Goal: Task Accomplishment & Management: Use online tool/utility

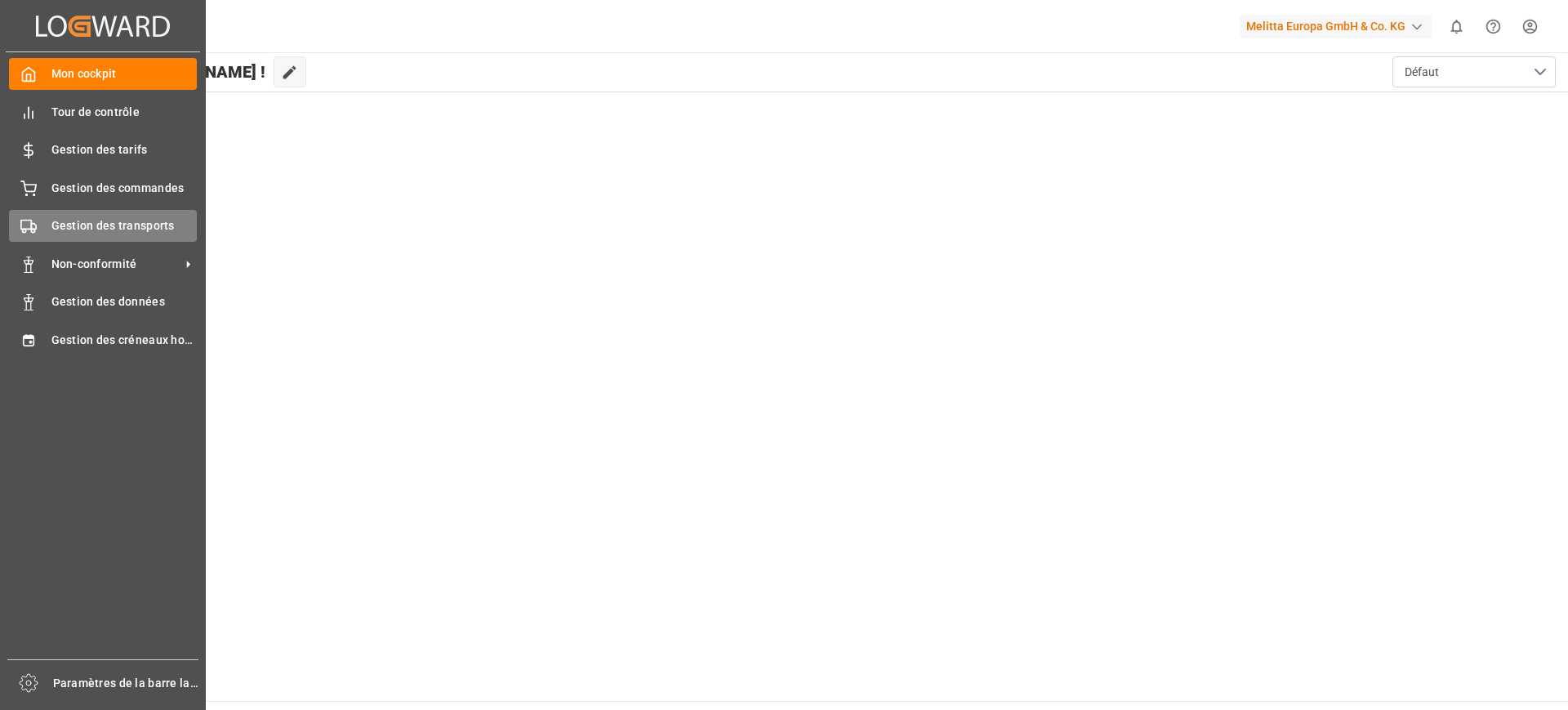
click at [74, 225] on font "Gestion des transports" at bounding box center [113, 225] width 124 height 13
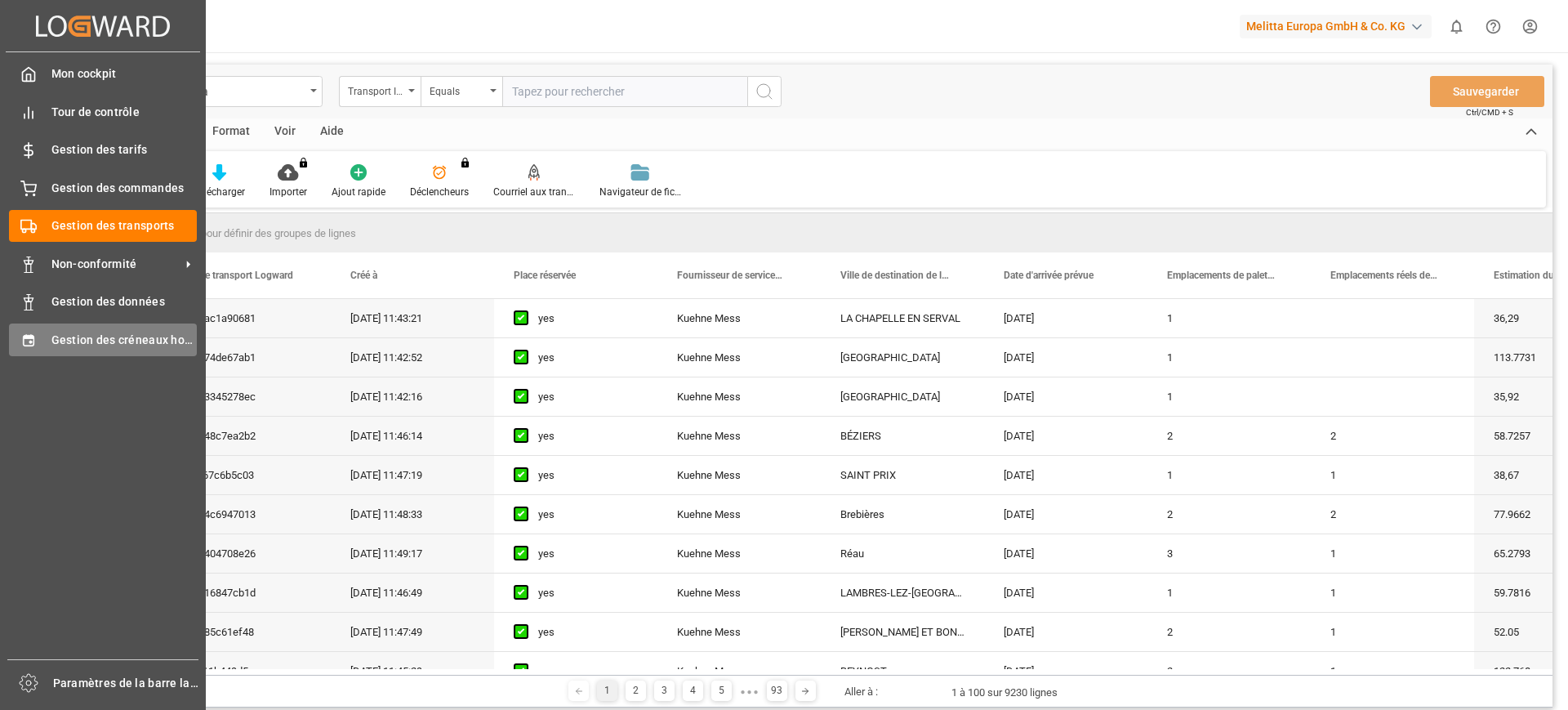
click at [60, 333] on font "Gestion des créneaux horaires" at bounding box center [134, 340] width 165 height 13
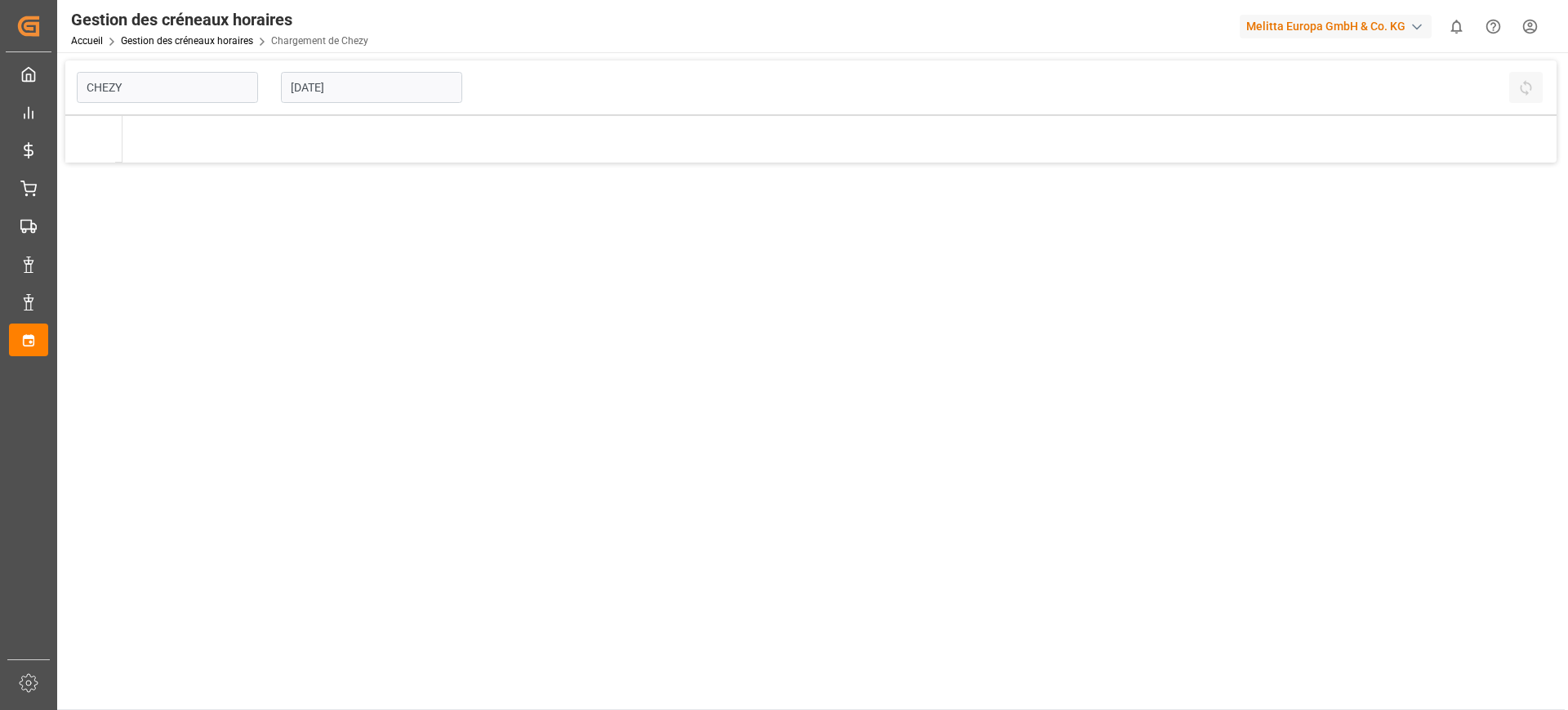
type input "Chezy Loading"
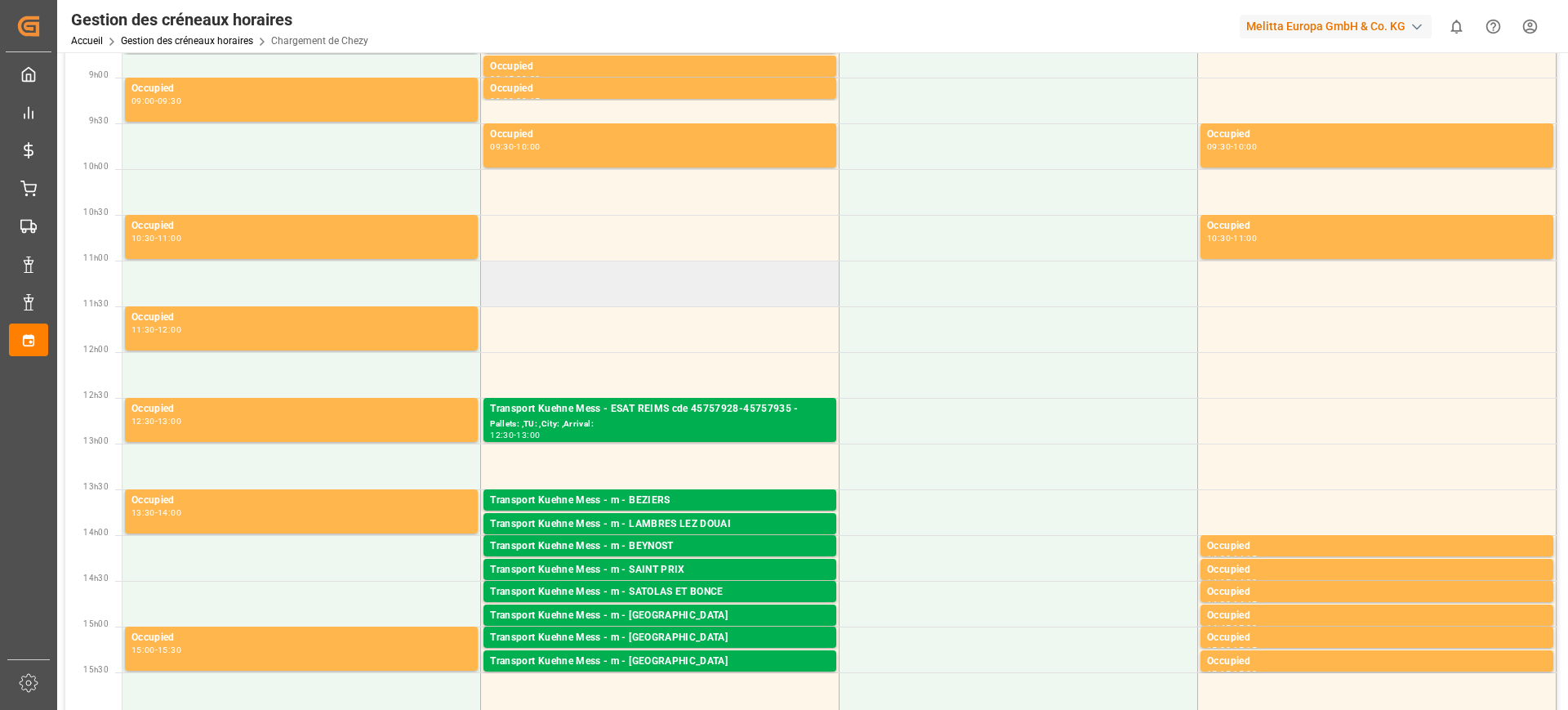
scroll to position [409, 0]
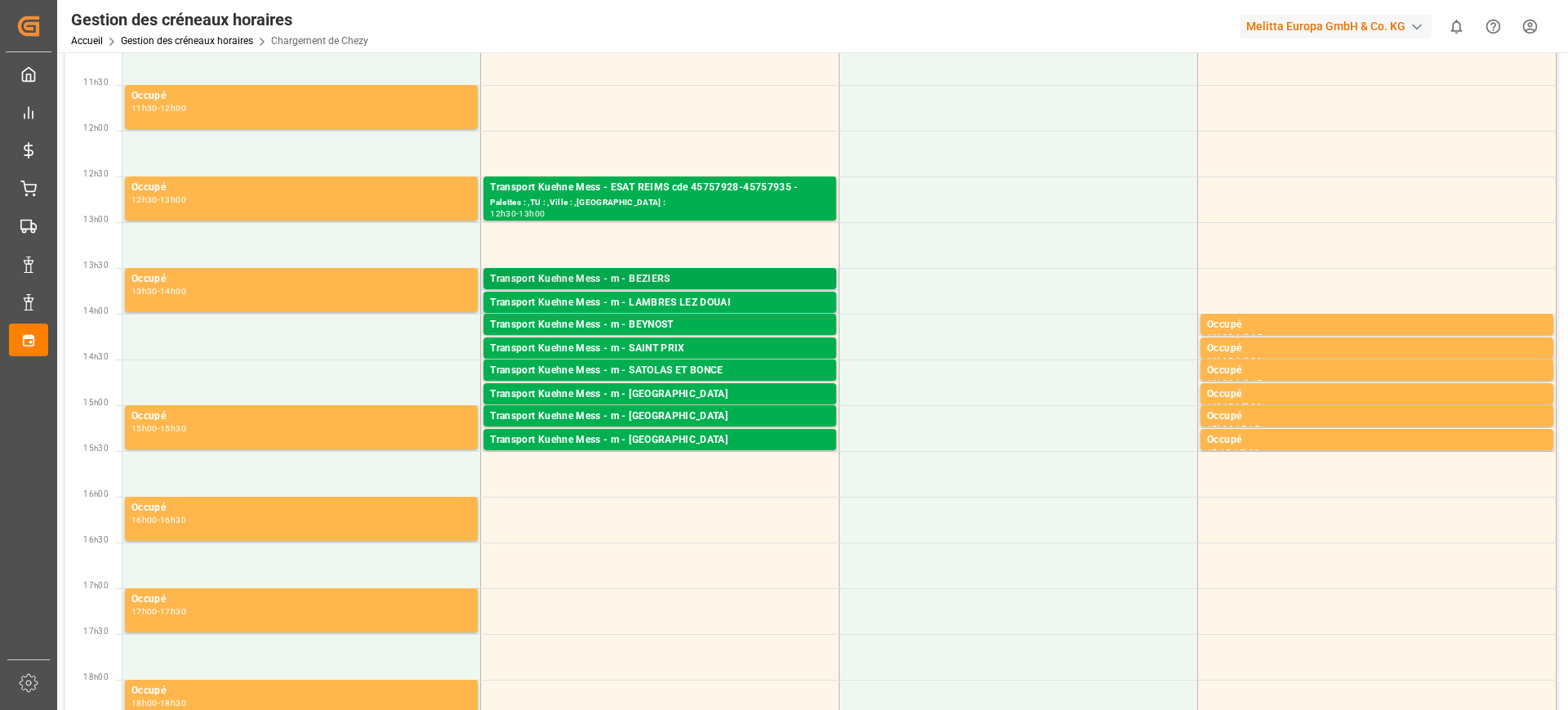
click at [685, 275] on div "Transport Kuehne Mess - m - BEZIERS" at bounding box center [660, 279] width 340 height 16
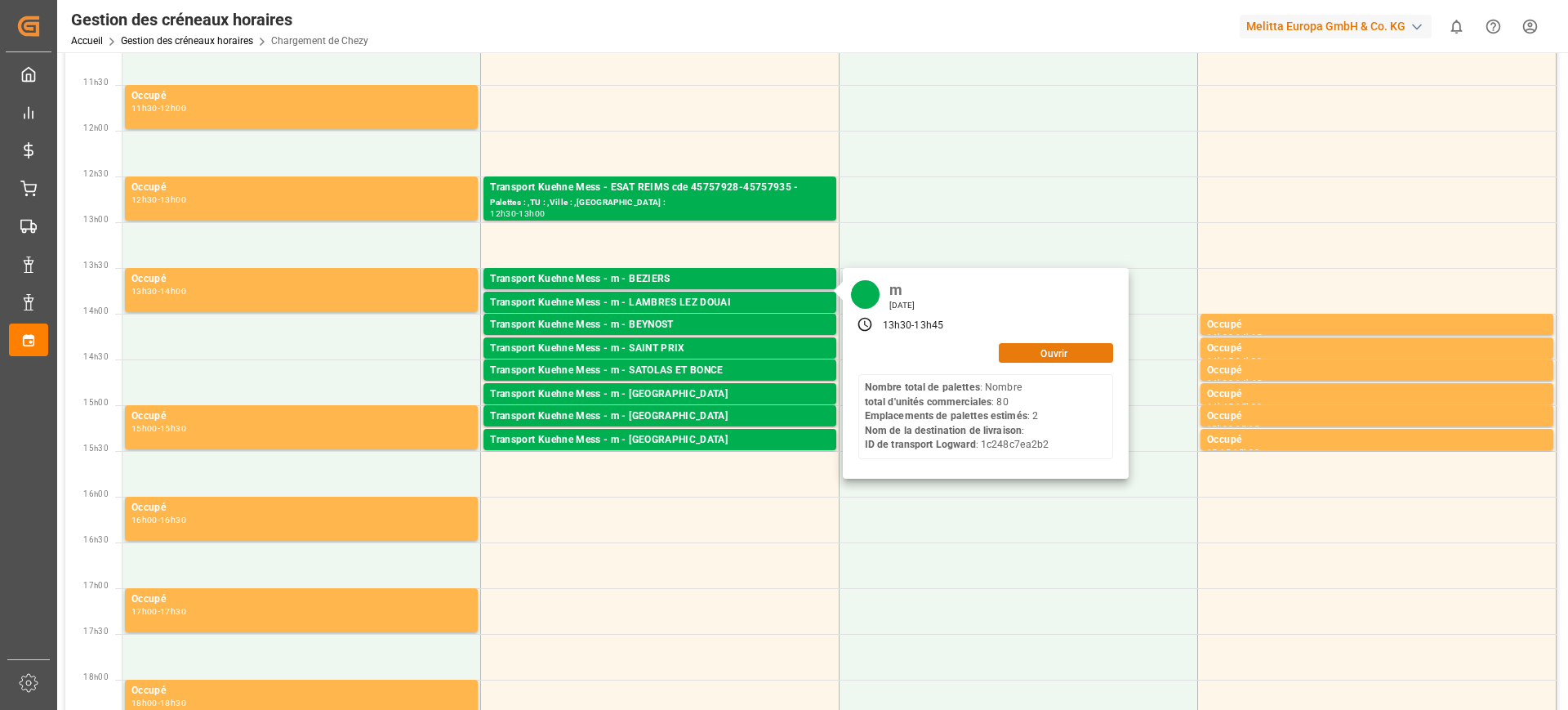
click at [1044, 348] on font "Ouvrir" at bounding box center [1054, 353] width 27 height 12
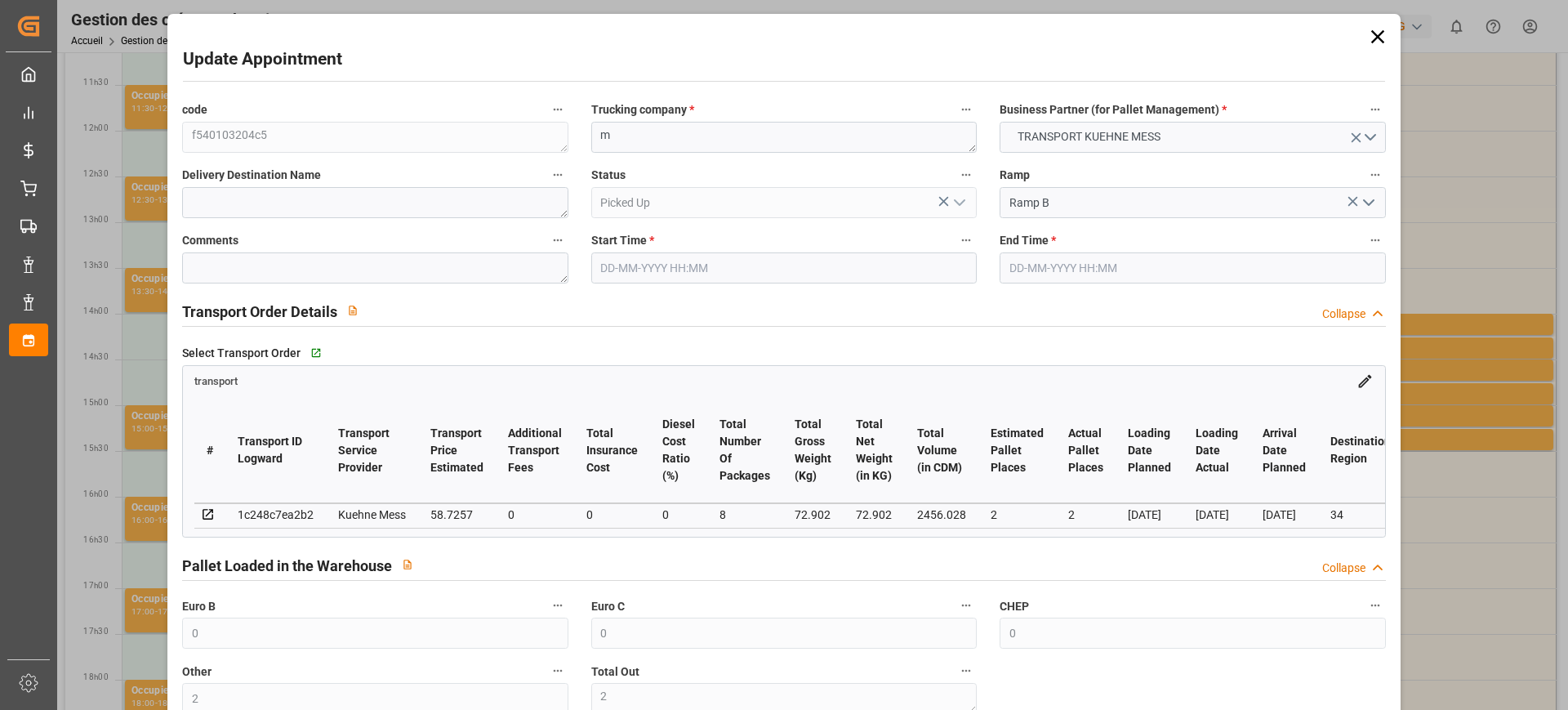
type input "0"
type input "2"
type input "0"
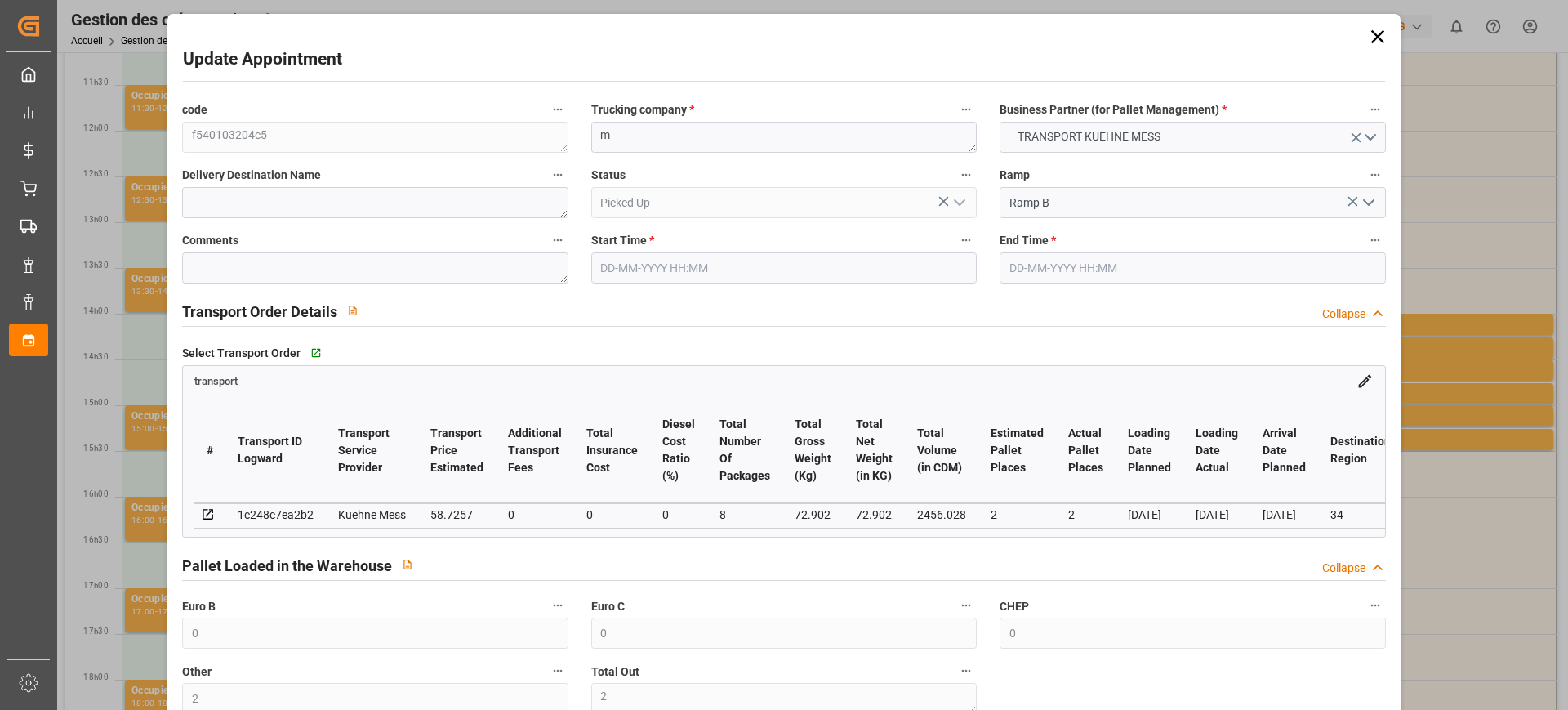
type input "0"
type input "2"
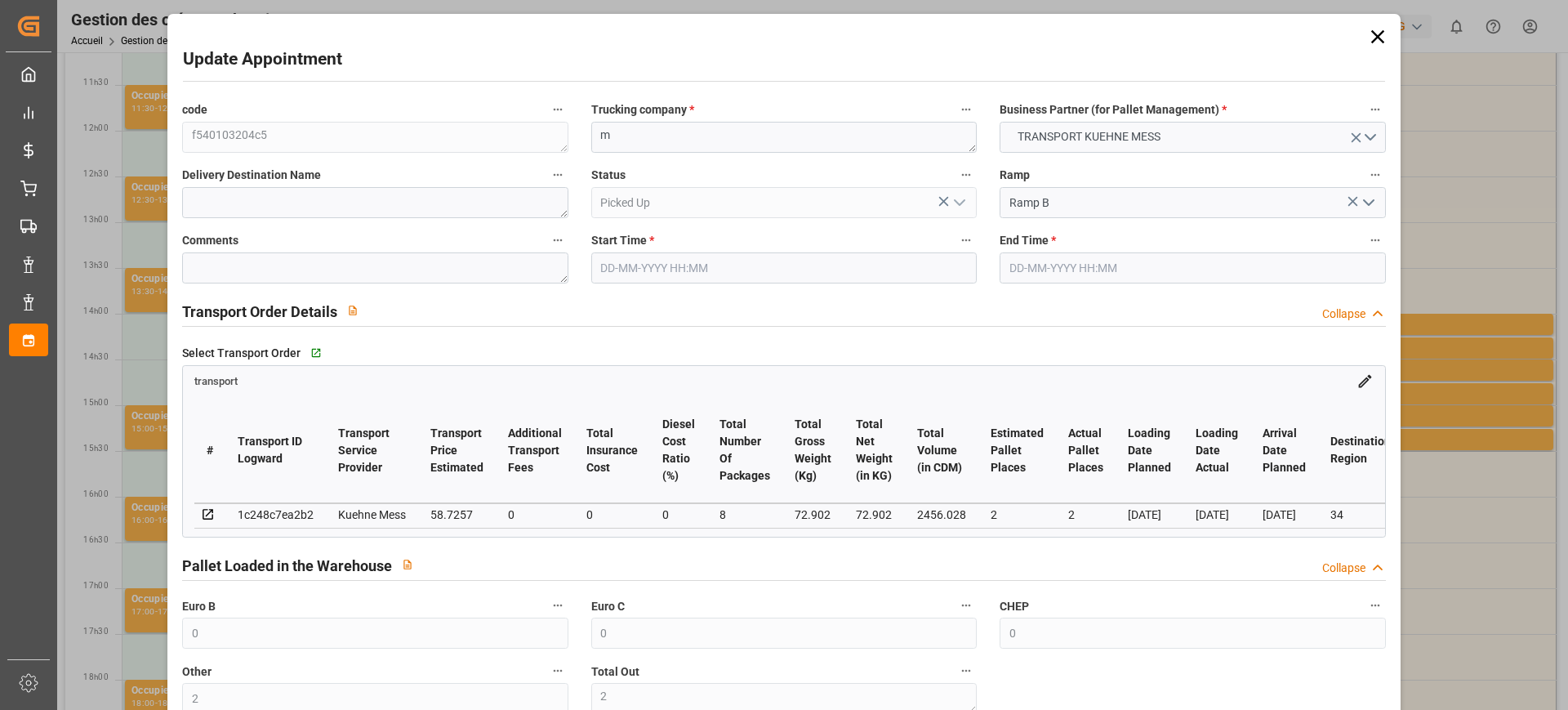
type input "58.7257"
type input "0"
type input "58.7257"
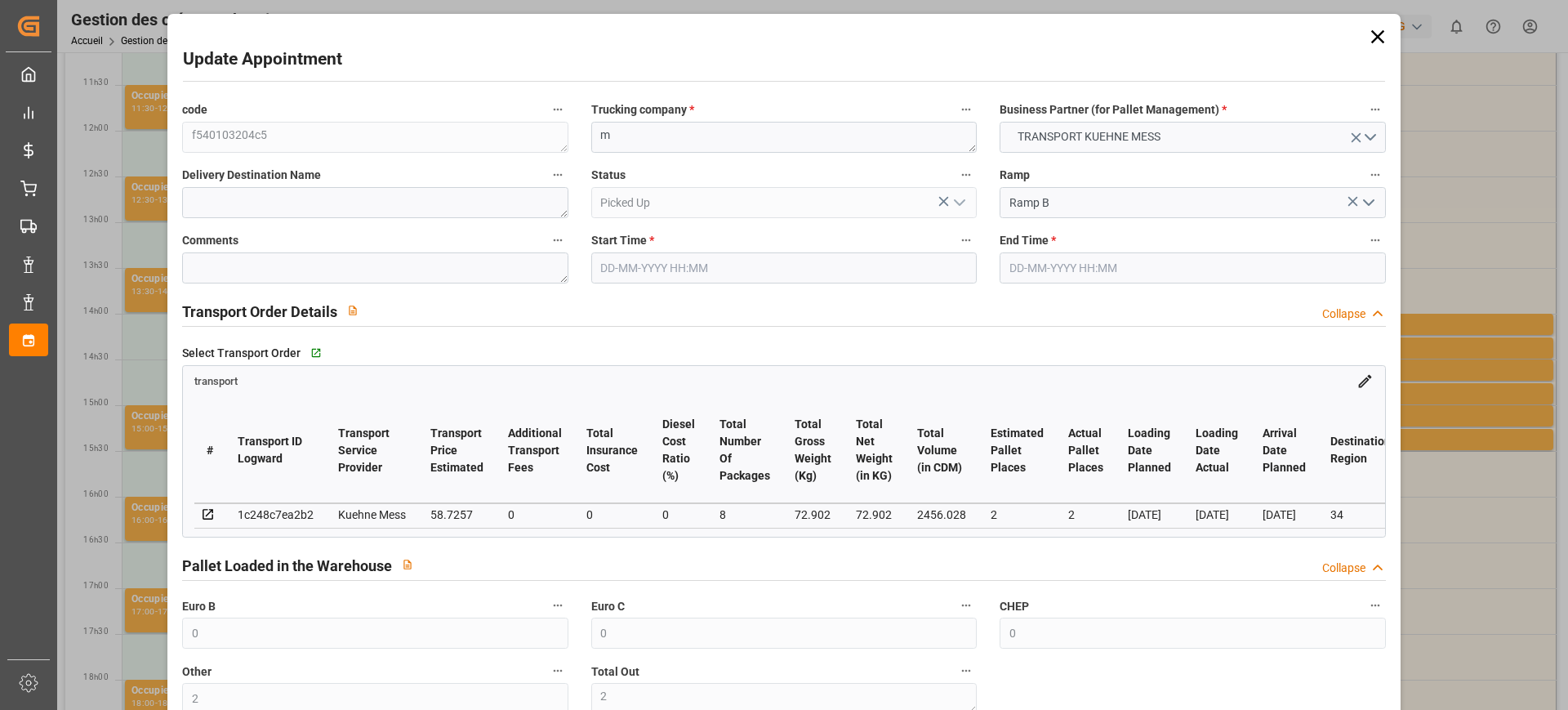
type input "0"
type input "8"
type input "72.902"
type input "118.902"
type input "2456.028"
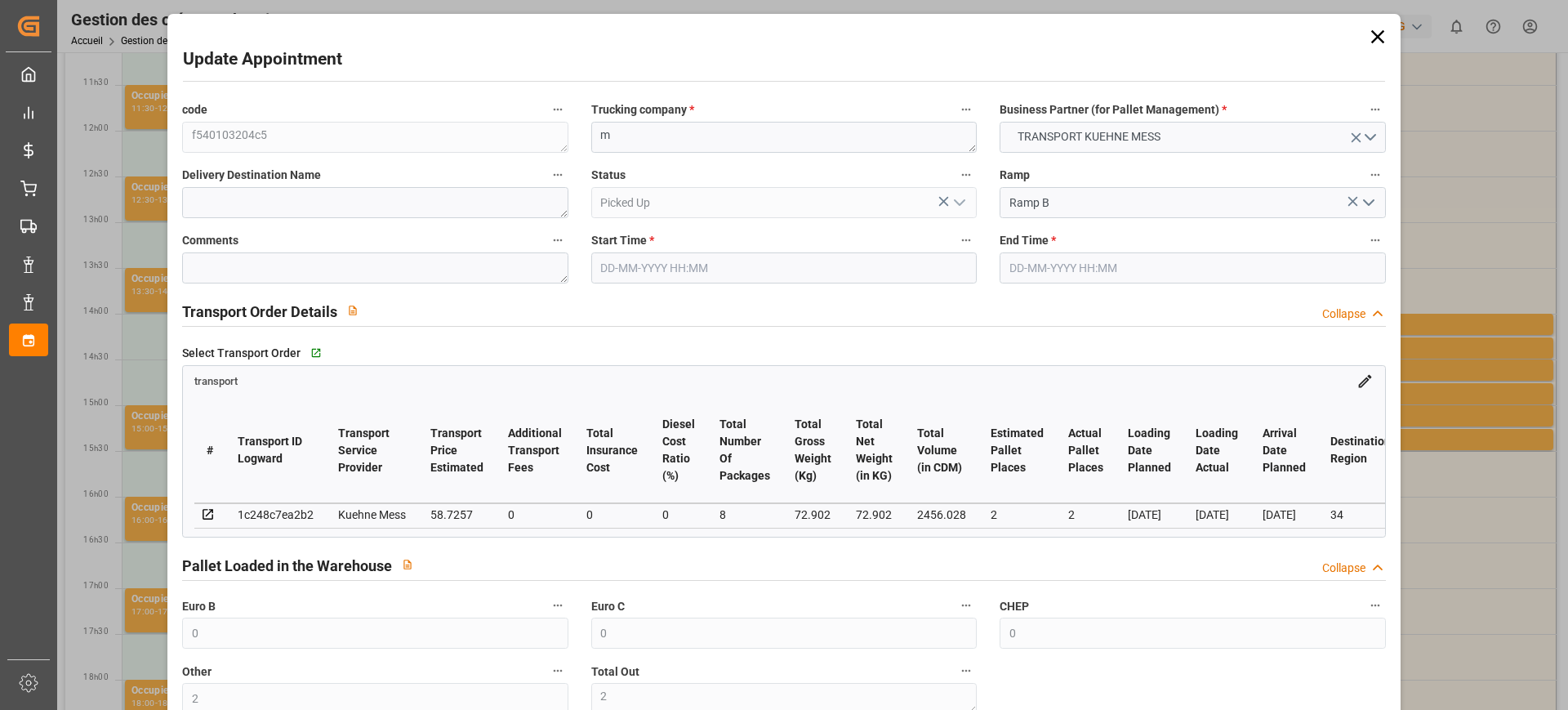
type input "34"
type input "0"
type input "80"
type input "2"
type input "101"
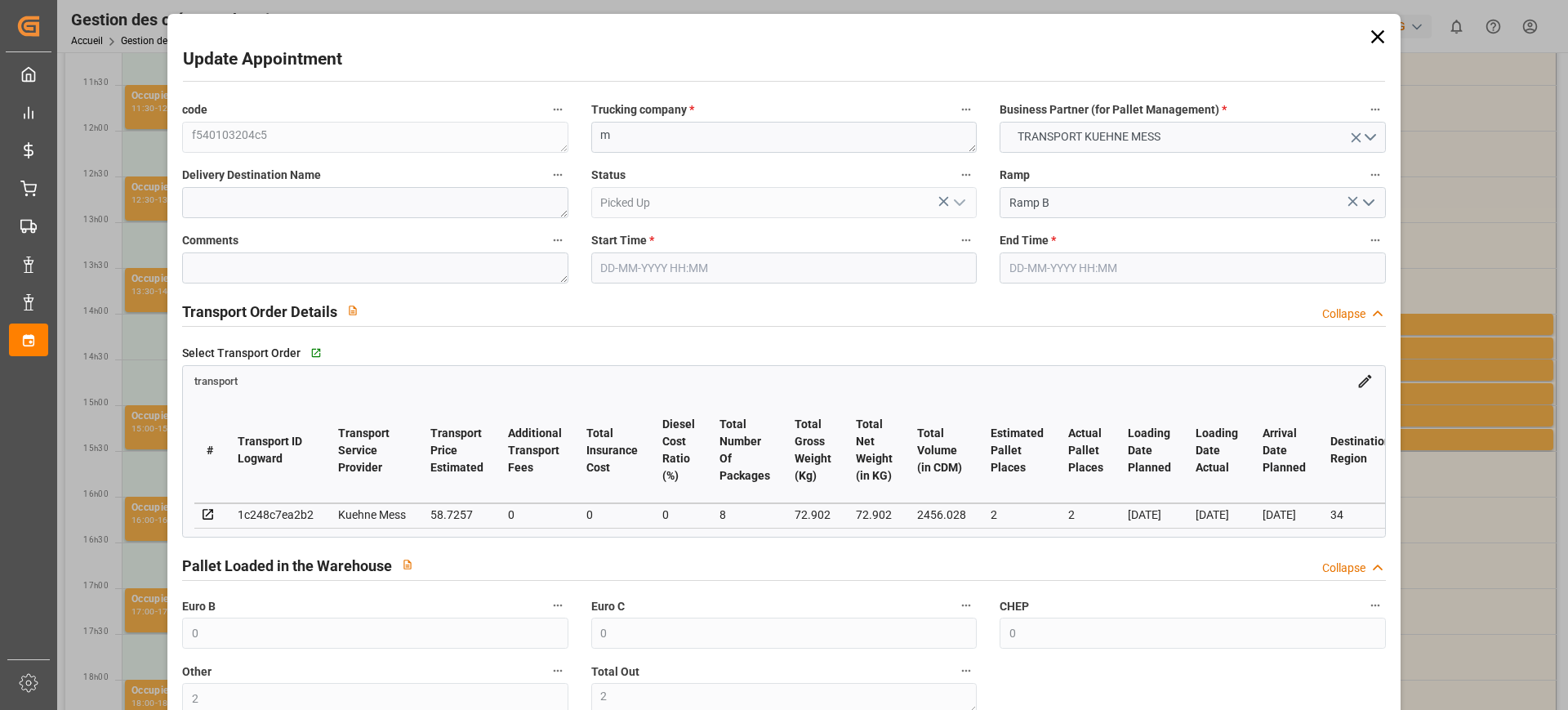
type input "72.902"
type input "0"
type input "4710.8598"
type input "0"
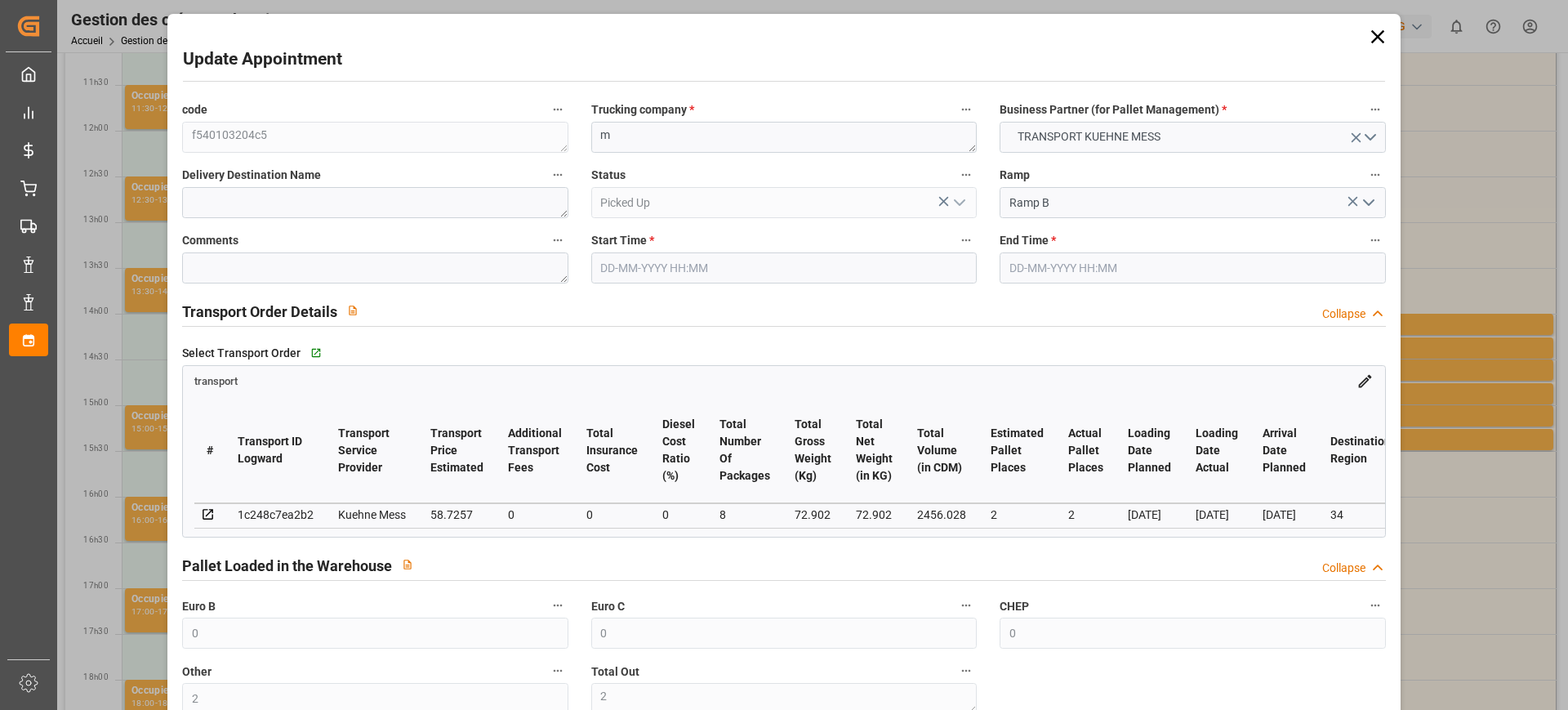
type input "21"
type input "35"
type input "[DATE] 13:30"
type input "[DATE] 13:45"
type input "[DATE] 11:46"
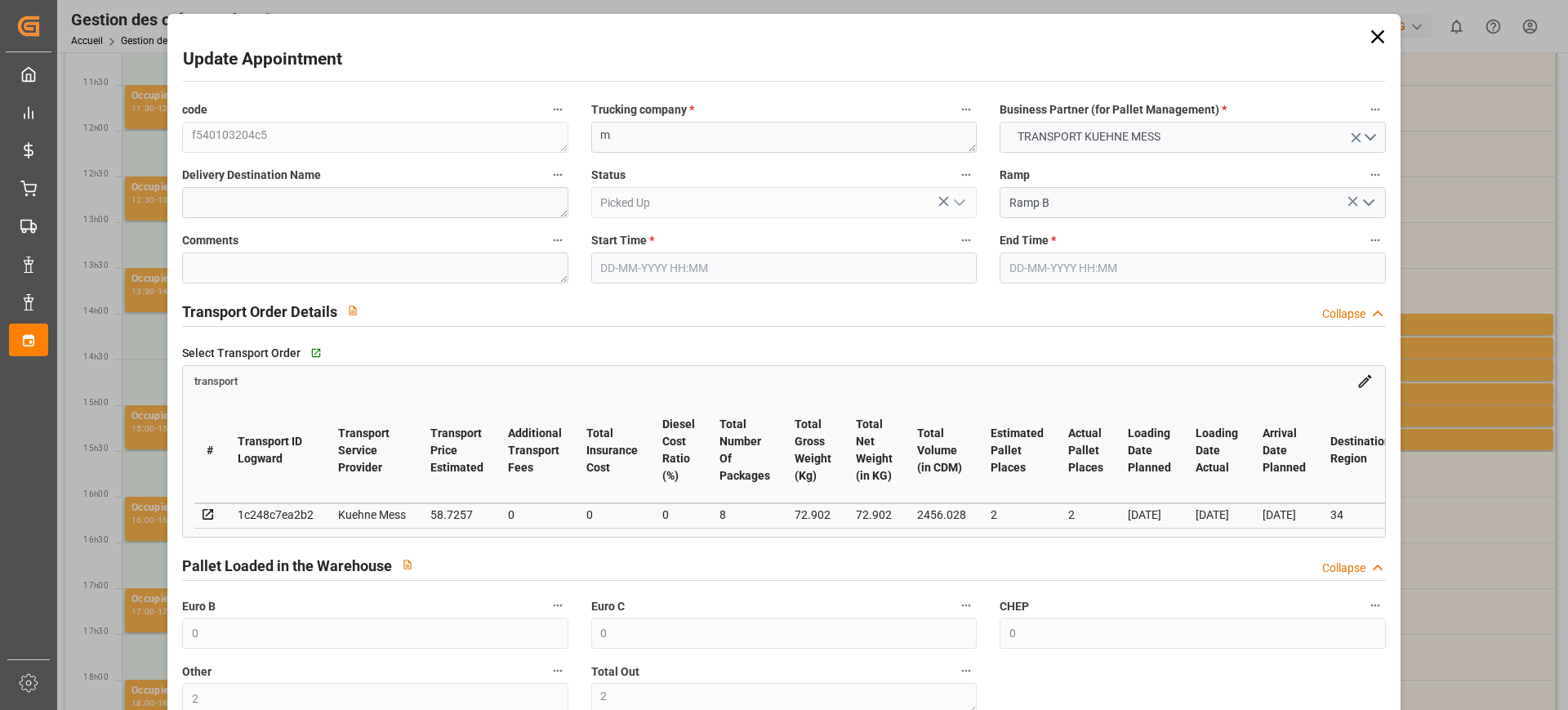
type input "[DATE] 11:46"
type input "[DATE]"
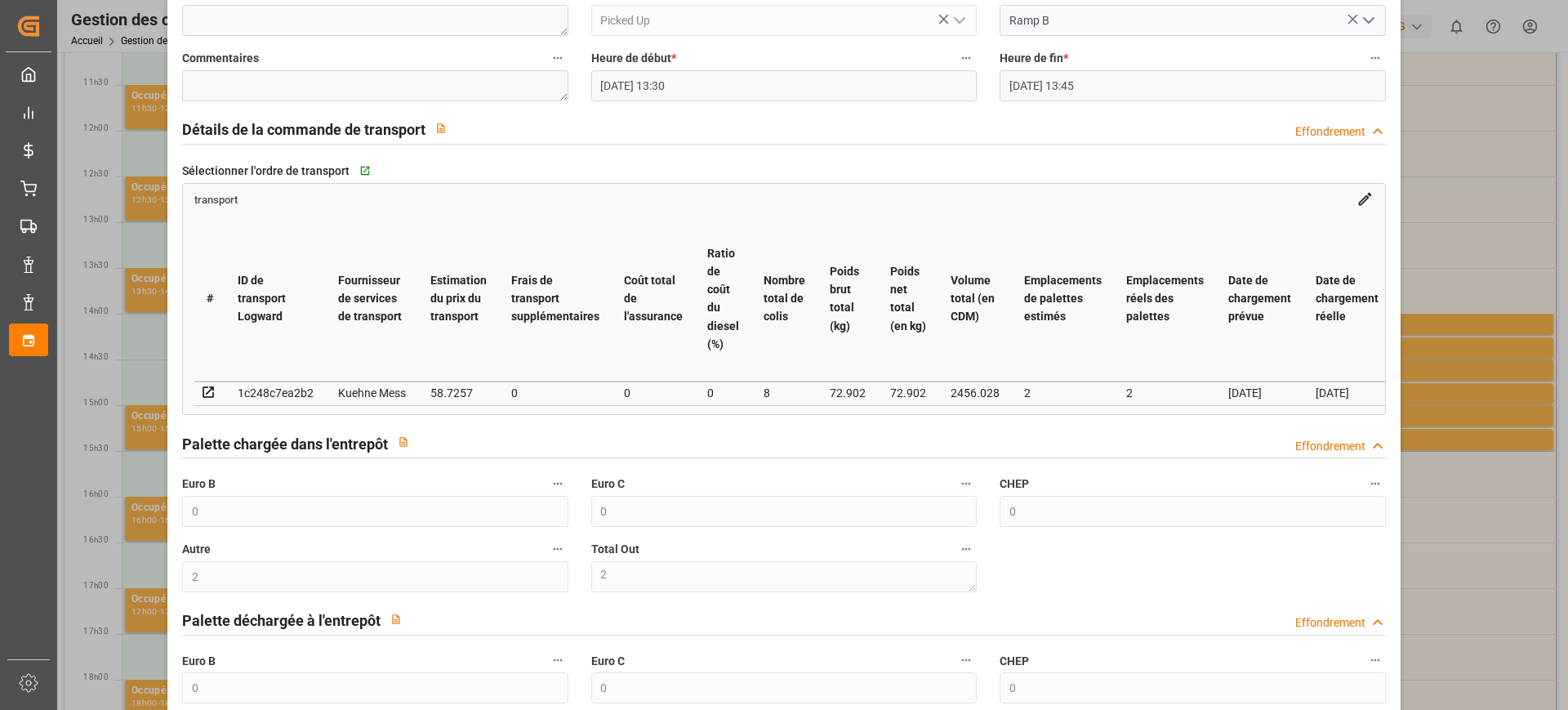
scroll to position [306, 0]
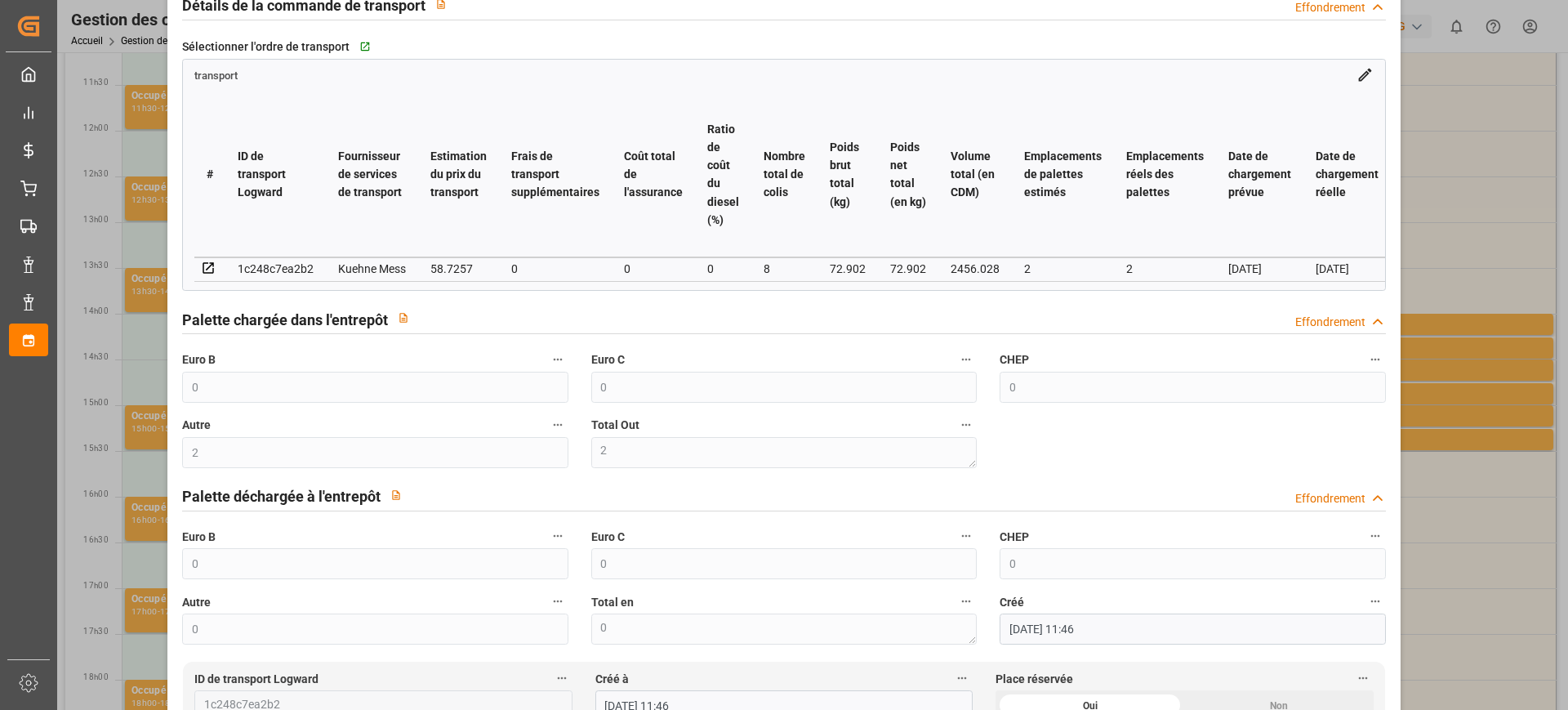
drag, startPoint x: 1480, startPoint y: 233, endPoint x: 1421, endPoint y: 136, distance: 113.5
click at [1480, 233] on div "Mise à jour du rendez-vous code f540103204c5 Entreprise de camionnage * m Parte…" at bounding box center [784, 355] width 1568 height 710
